Goal: Transaction & Acquisition: Obtain resource

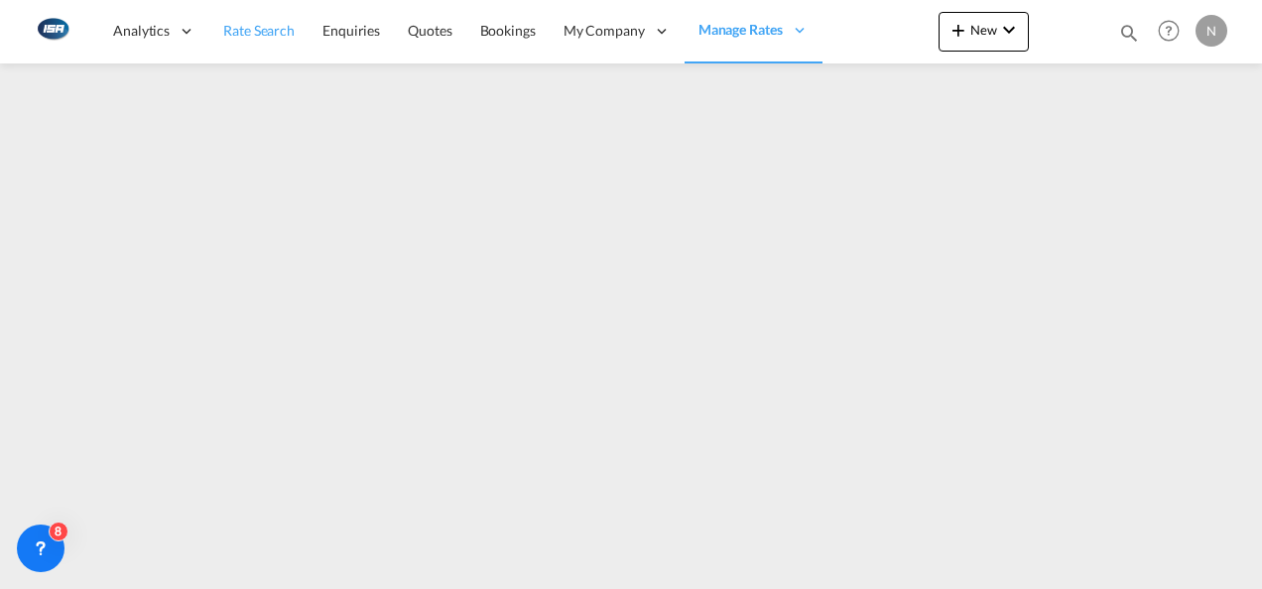
drag, startPoint x: 288, startPoint y: 42, endPoint x: 274, endPoint y: 58, distance: 21.1
click at [288, 42] on link "Rate Search" at bounding box center [258, 31] width 99 height 64
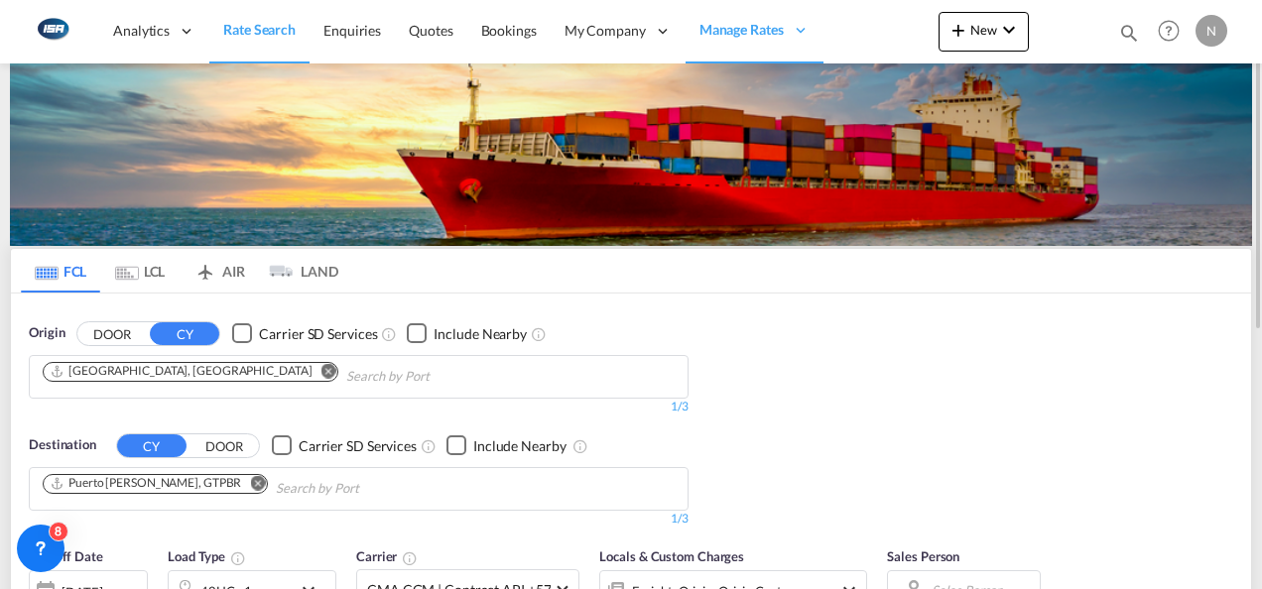
click at [109, 379] on md-chip "[GEOGRAPHIC_DATA], [GEOGRAPHIC_DATA]" at bounding box center [191, 372] width 296 height 20
click at [321, 370] on md-icon "Remove" at bounding box center [328, 370] width 15 height 15
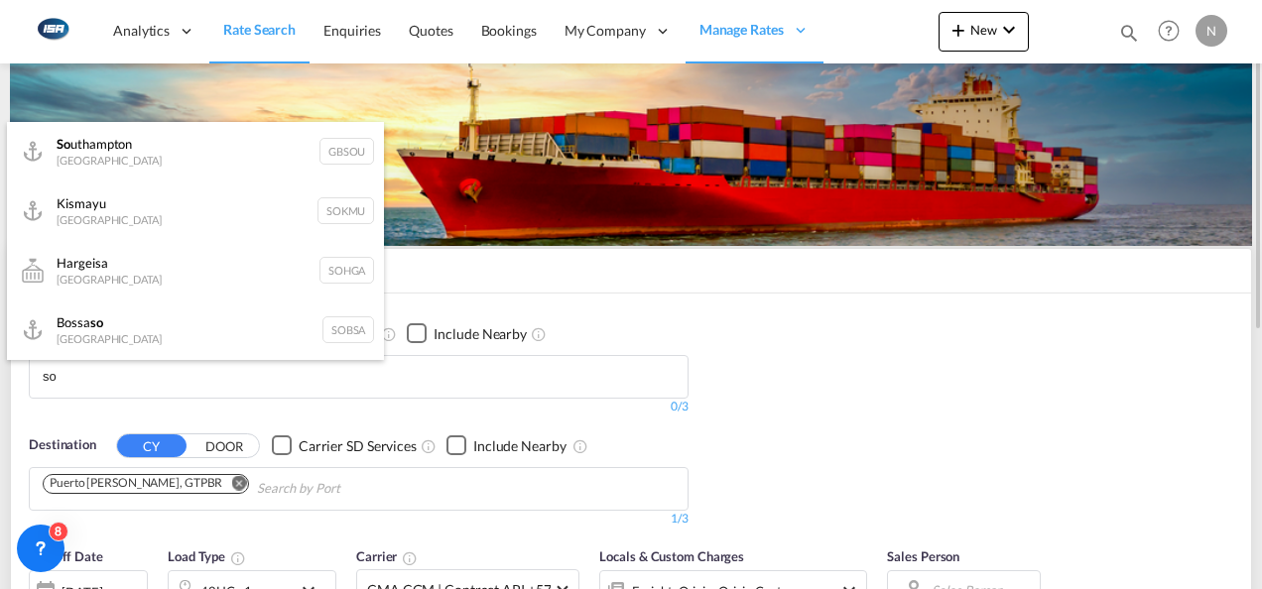
type input "s"
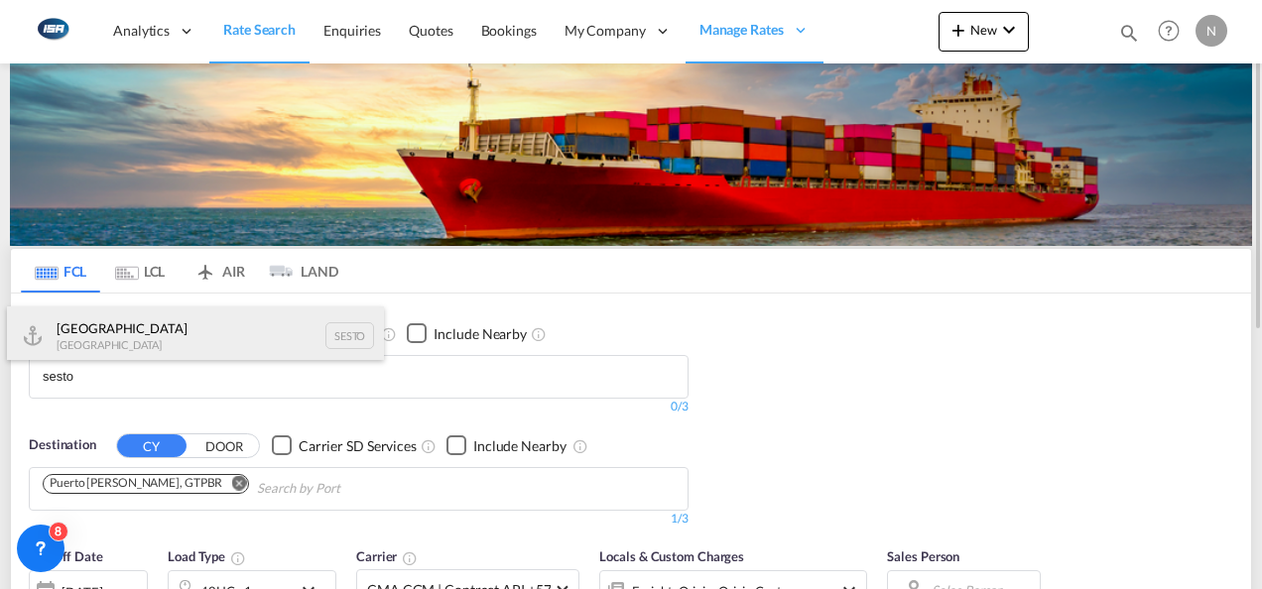
type input "sesto"
click at [109, 335] on div "Stockholm [GEOGRAPHIC_DATA] SESTO" at bounding box center [195, 336] width 377 height 60
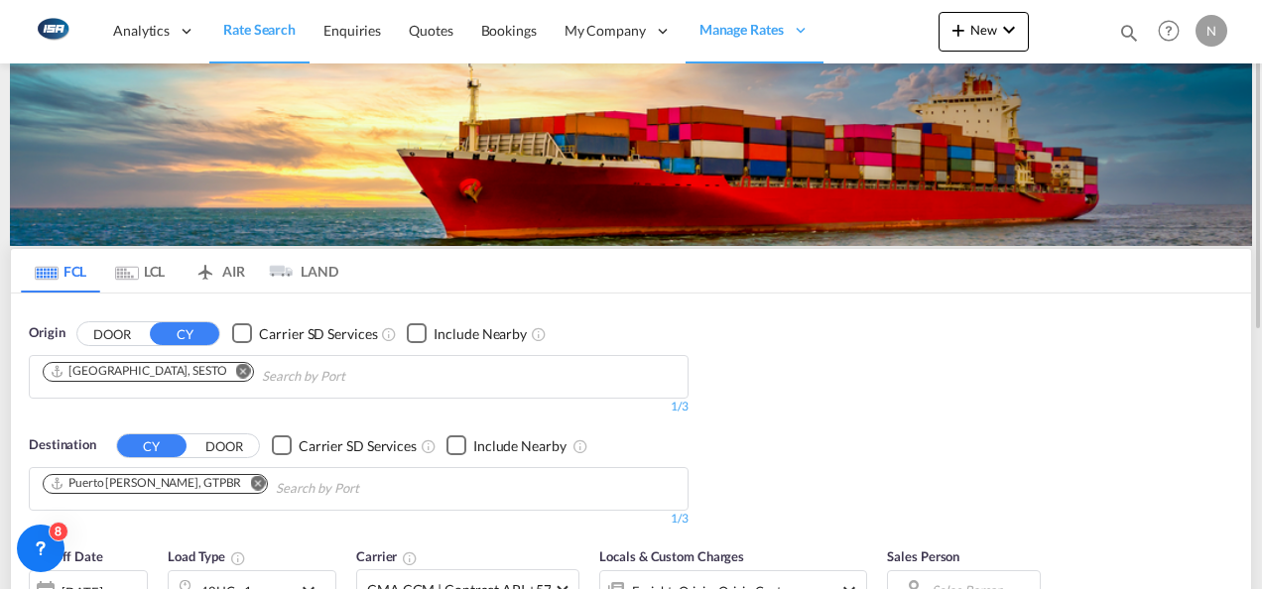
click at [237, 491] on button "Remove" at bounding box center [252, 485] width 30 height 20
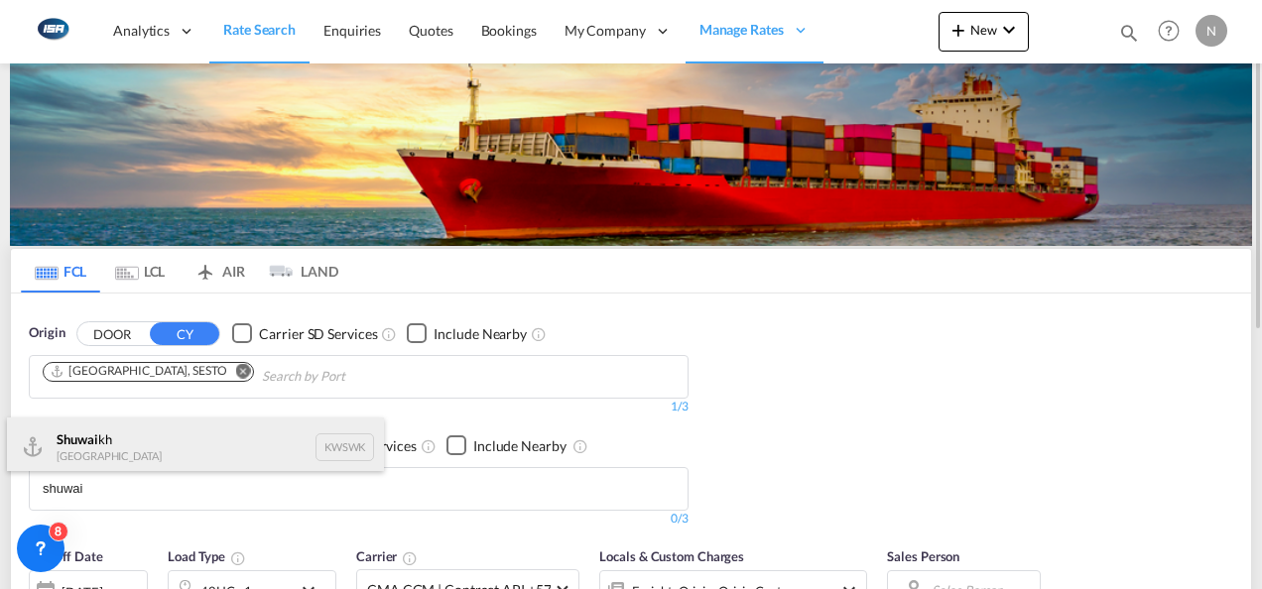
type input "shuwai"
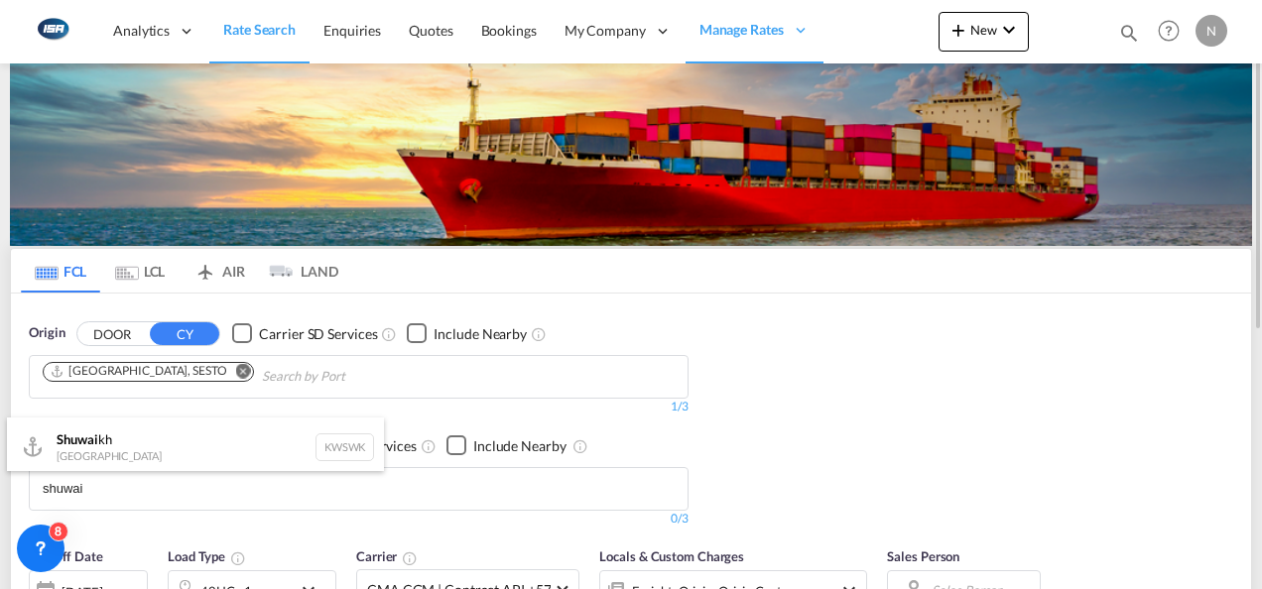
drag, startPoint x: 108, startPoint y: 436, endPoint x: 335, endPoint y: 421, distance: 227.7
click at [108, 435] on div "Shuwai kh [GEOGRAPHIC_DATA] KWSWK" at bounding box center [195, 448] width 377 height 60
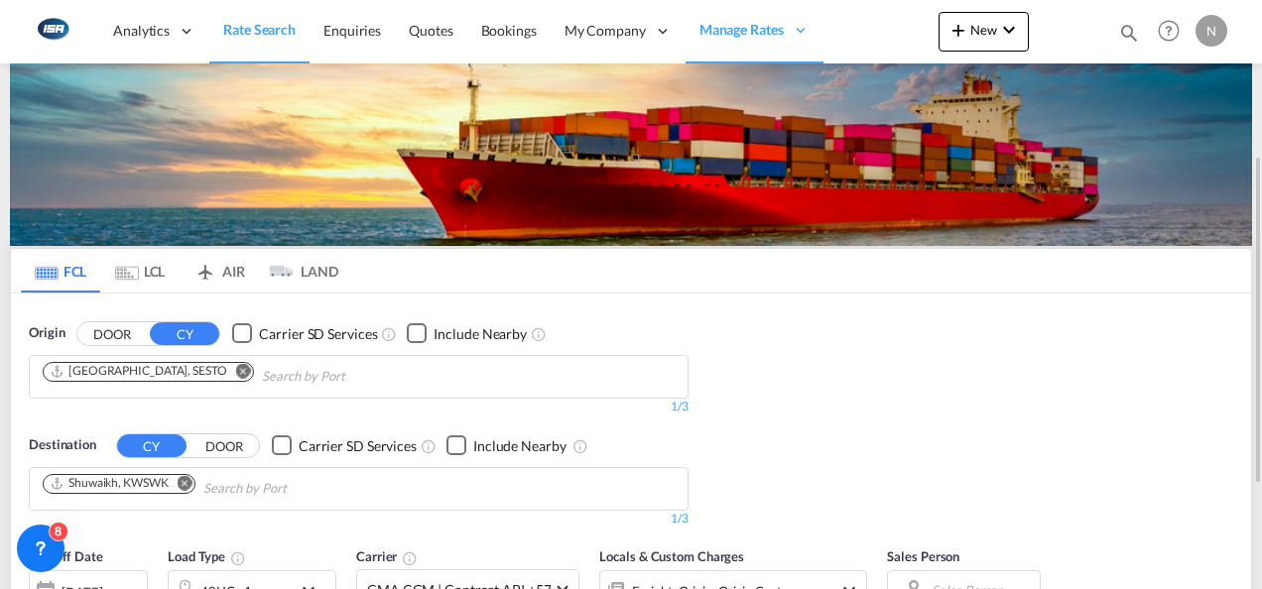
scroll to position [198, 0]
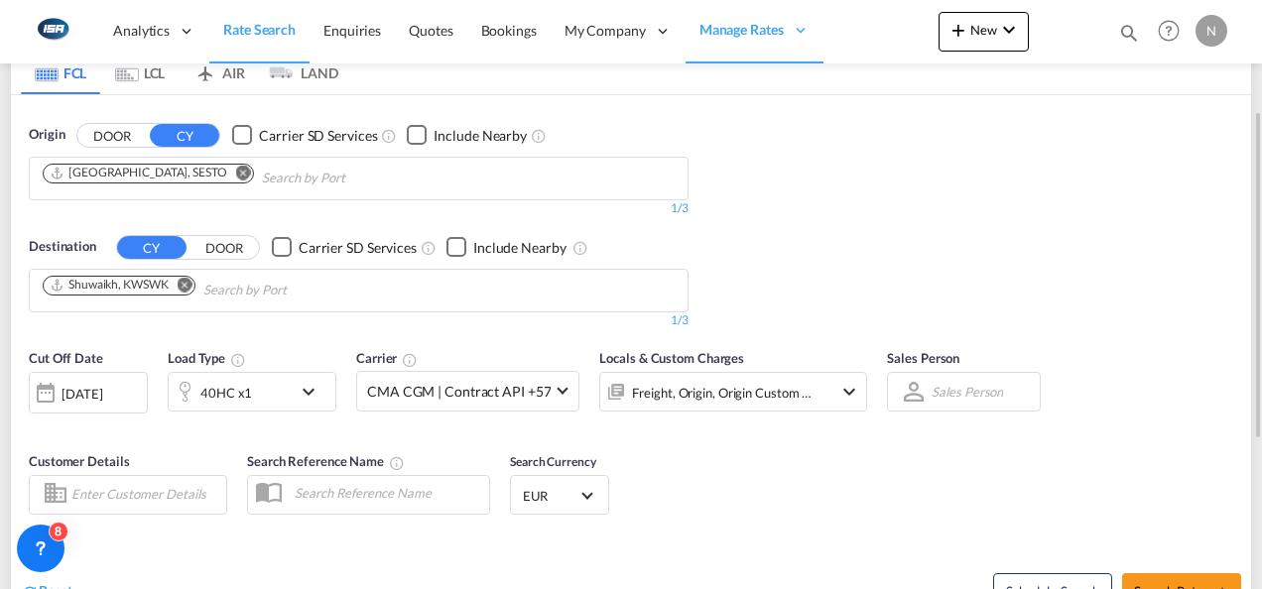
click at [585, 494] on span "Select Currency: € EUREuro" at bounding box center [586, 493] width 11 height 11
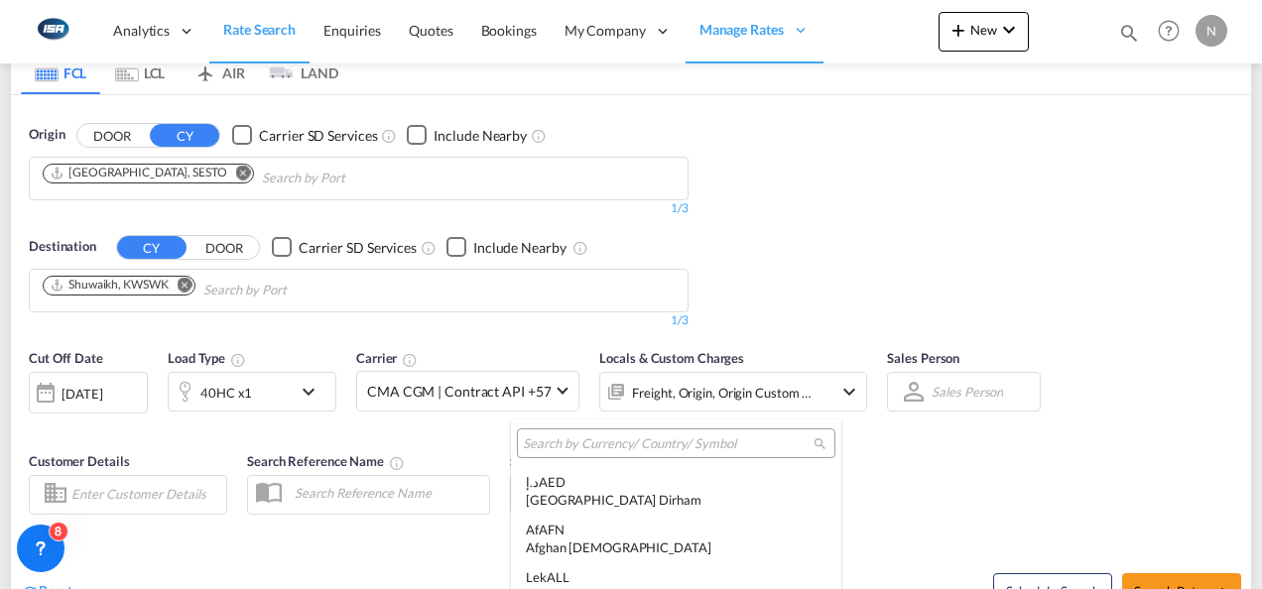
scroll to position [2095, 0]
click at [569, 452] on div at bounding box center [676, 444] width 318 height 30
click at [1059, 524] on md-backdrop at bounding box center [631, 294] width 1262 height 589
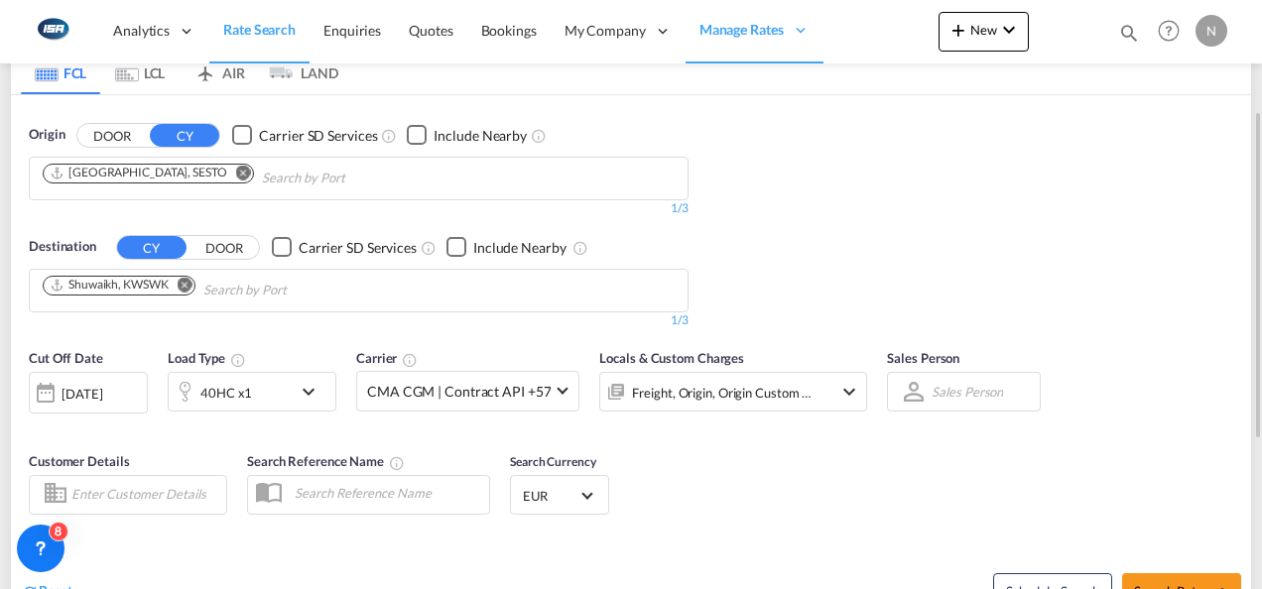
click at [580, 489] on md-select-value "EUR" at bounding box center [559, 495] width 77 height 28
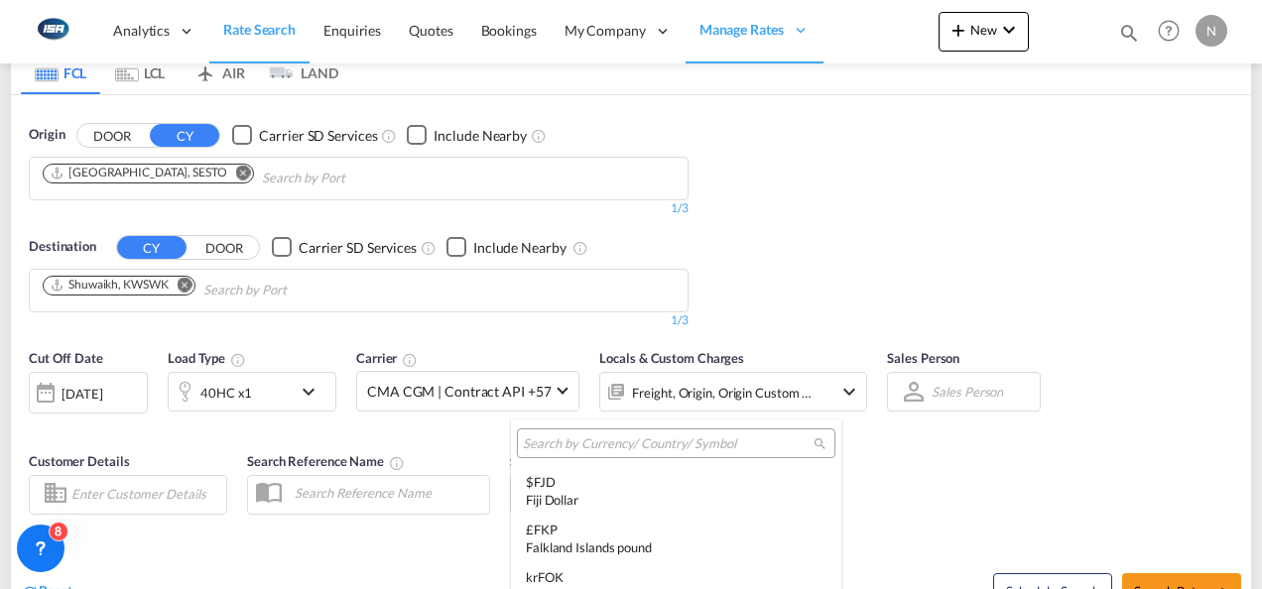
click at [581, 431] on div at bounding box center [676, 444] width 318 height 30
click at [573, 441] on input "search" at bounding box center [668, 444] width 291 height 18
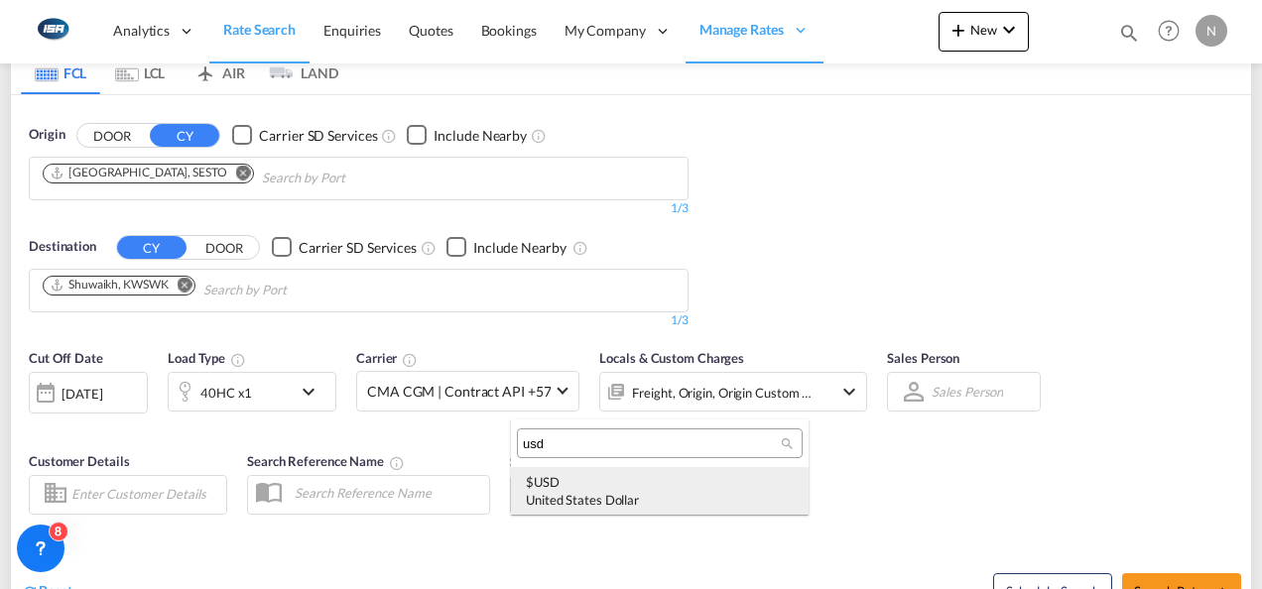
type input "usd"
click at [584, 494] on div "United States Dollar" at bounding box center [660, 500] width 268 height 18
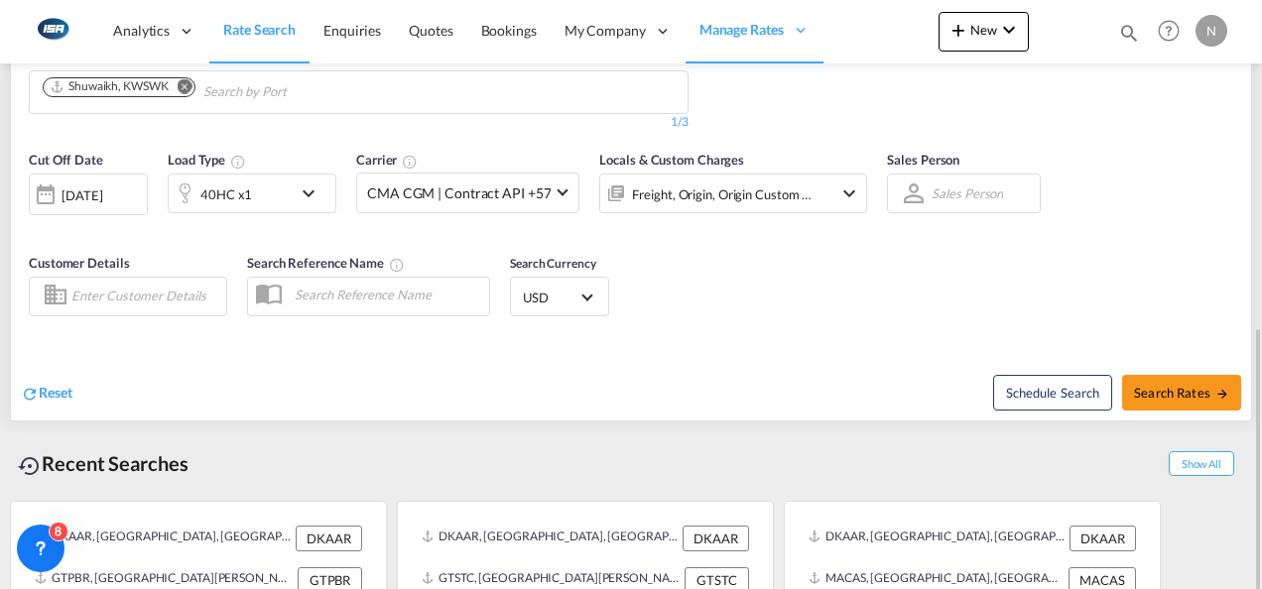
scroll to position [465, 0]
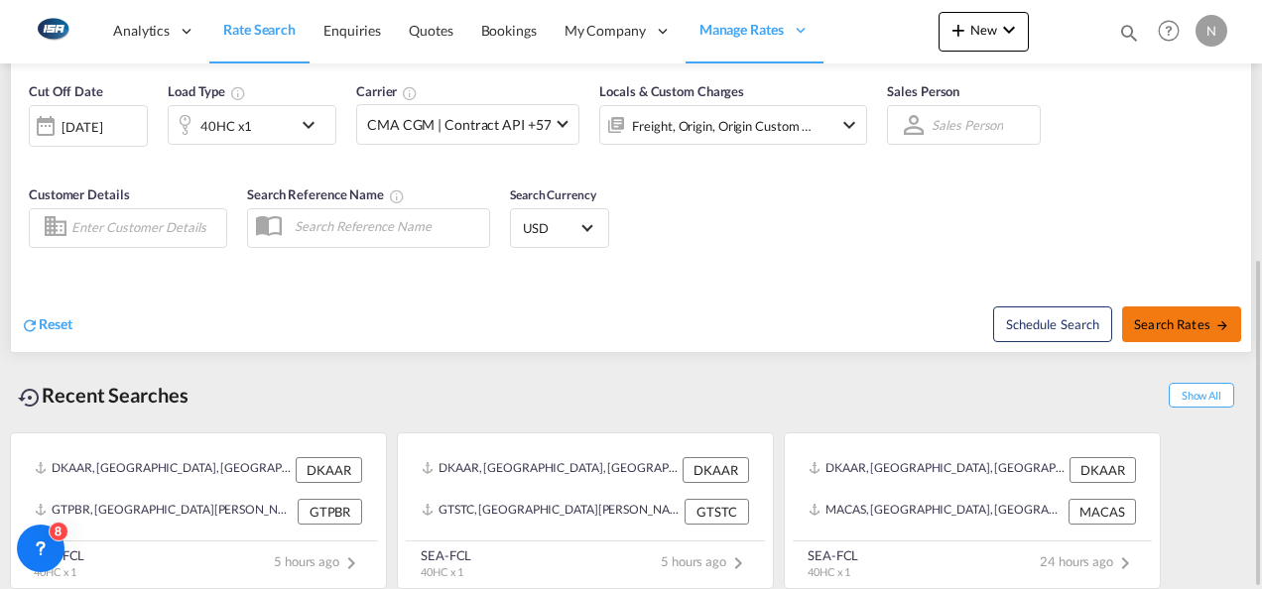
click at [1174, 317] on span "Search Rates" at bounding box center [1181, 324] width 95 height 16
type input "SESTO to KWSWK / [DATE]"
